Goal: Transaction & Acquisition: Purchase product/service

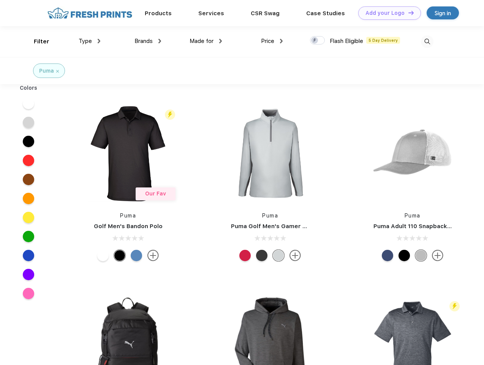
click at [387, 13] on link "Add your Logo Design Tool" at bounding box center [389, 12] width 63 height 13
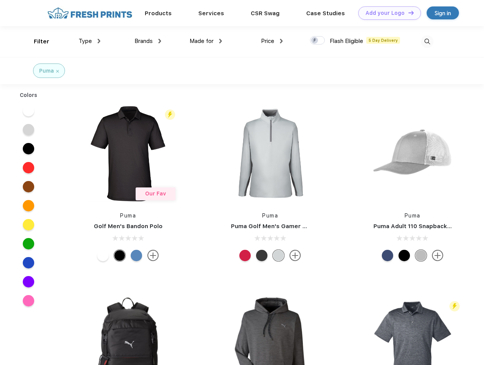
click at [0, 0] on div "Design Tool" at bounding box center [0, 0] width 0 height 0
click at [408, 13] on link "Add your Logo Design Tool" at bounding box center [389, 12] width 63 height 13
click at [36, 41] on div "Filter" at bounding box center [42, 41] width 16 height 9
click at [90, 41] on span "Type" at bounding box center [85, 41] width 13 height 7
click at [148, 41] on span "Brands" at bounding box center [143, 41] width 18 height 7
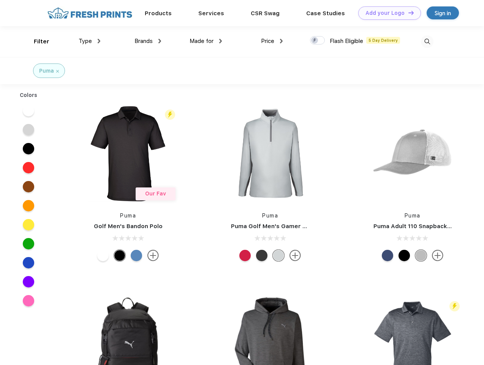
click at [206, 41] on span "Made for" at bounding box center [202, 41] width 24 height 7
click at [272, 41] on span "Price" at bounding box center [267, 41] width 13 height 7
click at [318, 41] on div at bounding box center [317, 40] width 15 height 8
click at [315, 41] on input "checkbox" at bounding box center [312, 38] width 5 height 5
click at [427, 41] on img at bounding box center [427, 41] width 13 height 13
